Goal: Task Accomplishment & Management: Use online tool/utility

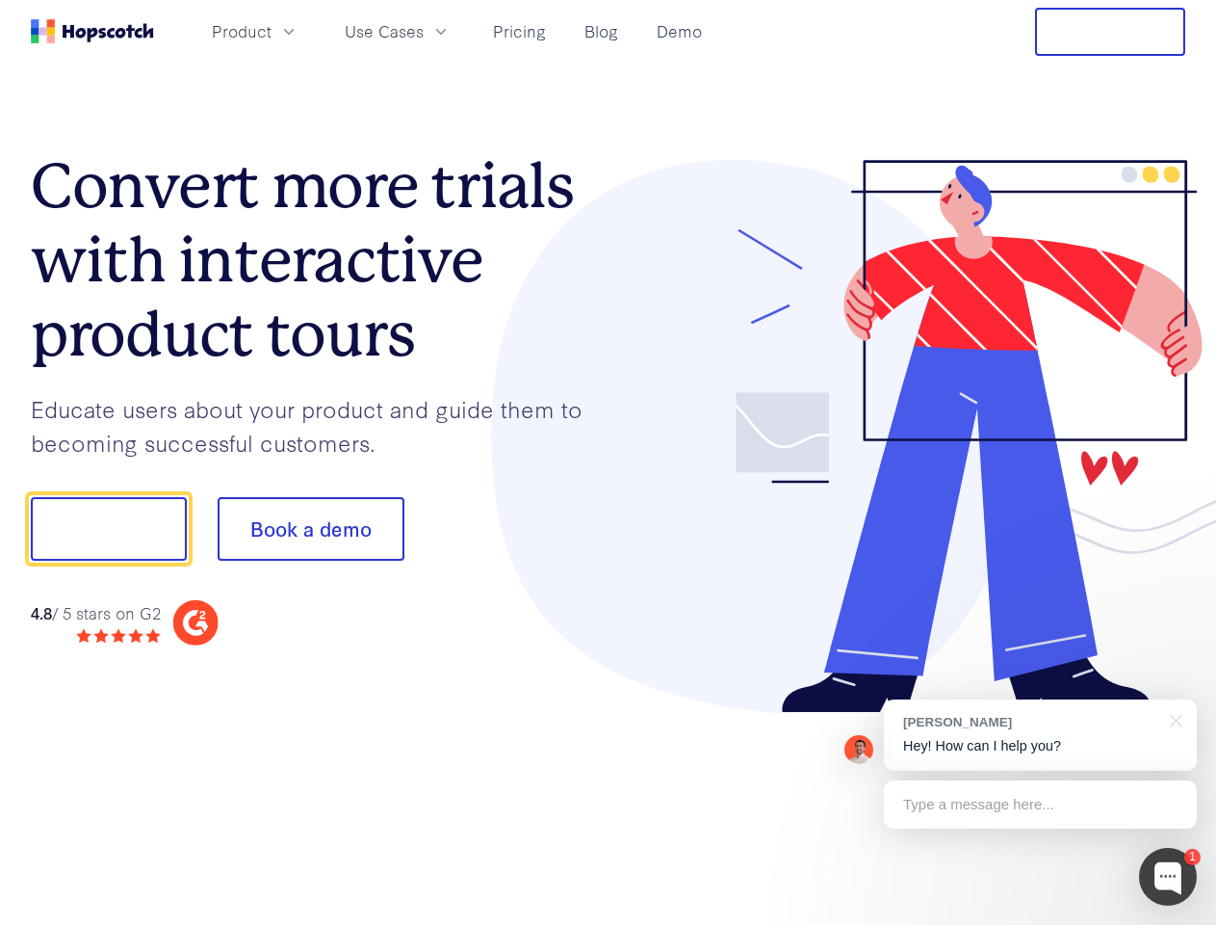
click at [609, 462] on div at bounding box center [898, 437] width 578 height 554
click at [272, 31] on span "Product" at bounding box center [242, 31] width 60 height 24
click at [424, 31] on span "Use Cases" at bounding box center [384, 31] width 79 height 24
click at [1111, 32] on button "Free Trial" at bounding box center [1110, 32] width 150 height 48
click at [108, 529] on button "Show me!" at bounding box center [109, 529] width 156 height 64
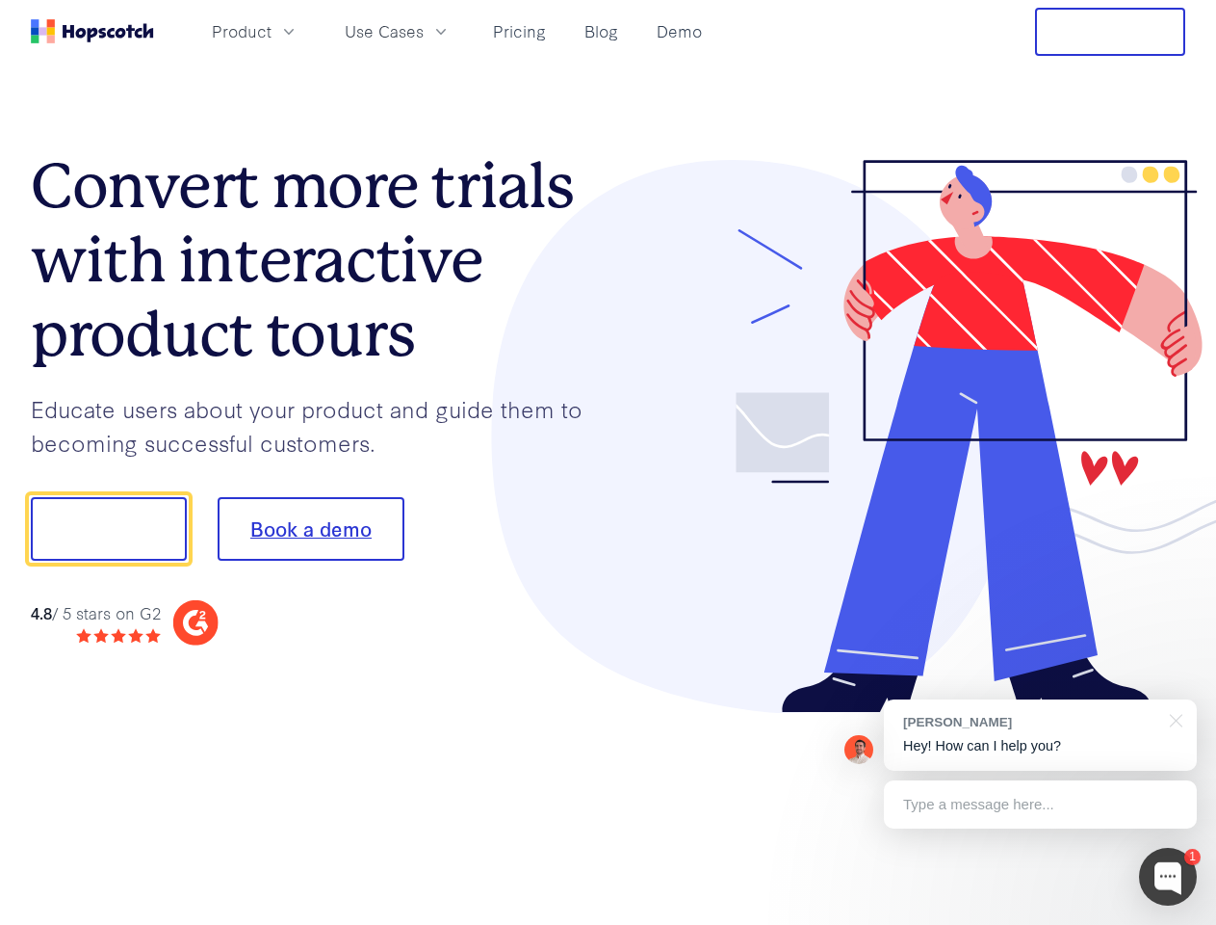
click at [310, 529] on button "Book a demo" at bounding box center [311, 529] width 187 height 64
click at [1168, 876] on div at bounding box center [1168, 877] width 58 height 58
click at [1040, 735] on div "[PERSON_NAME] Hey! How can I help you?" at bounding box center [1040, 734] width 313 height 71
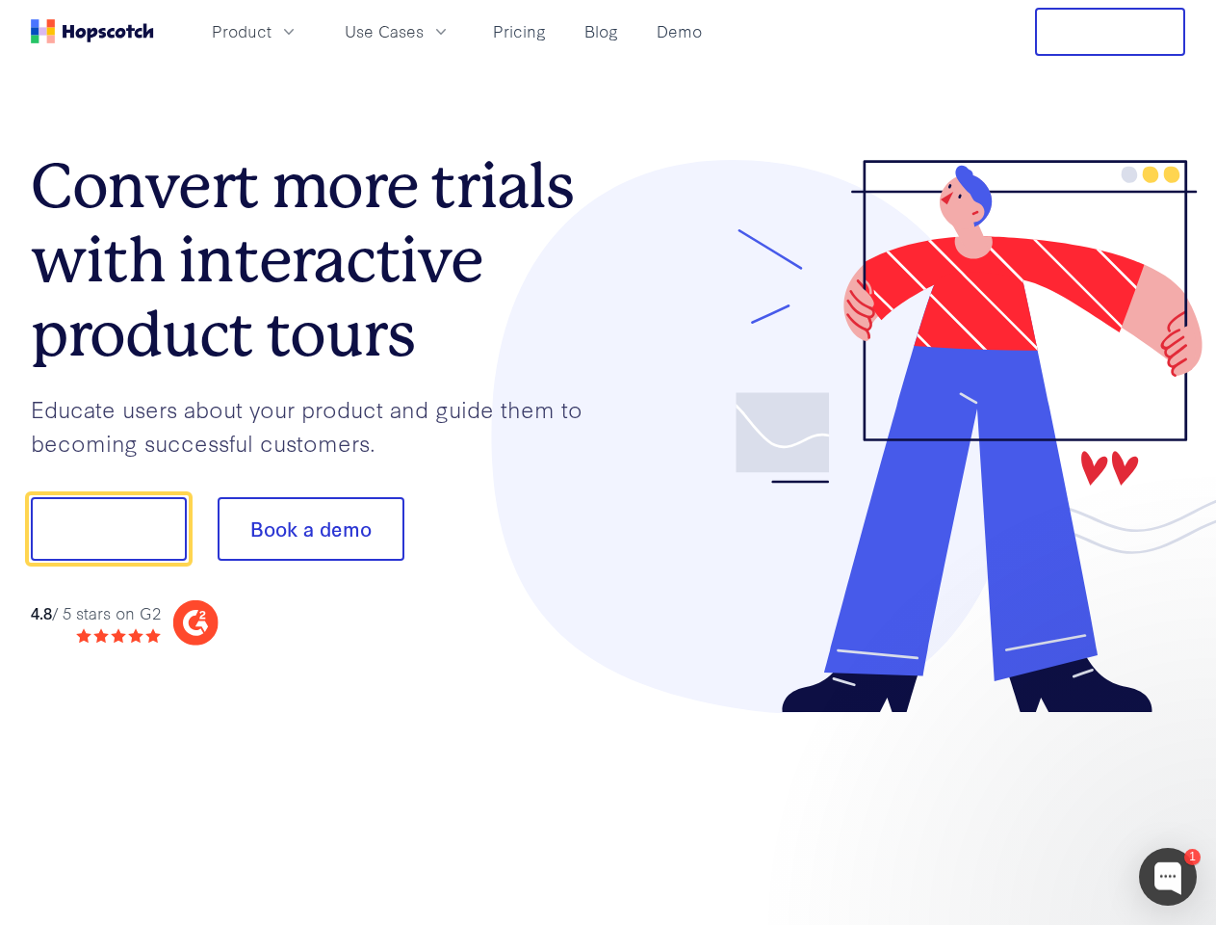
click at [1173, 719] on div at bounding box center [1016, 655] width 361 height 384
click at [1040, 804] on div at bounding box center [1016, 655] width 361 height 384
